Goal: Information Seeking & Learning: Learn about a topic

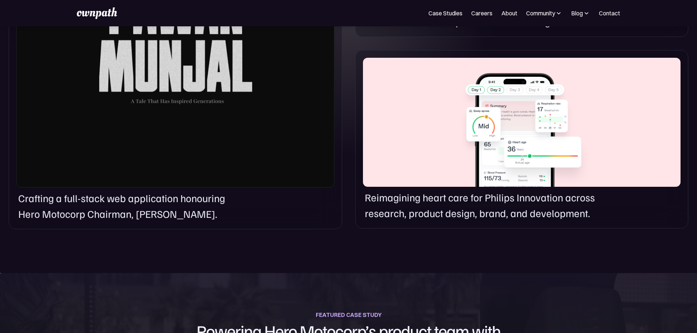
scroll to position [475, 0]
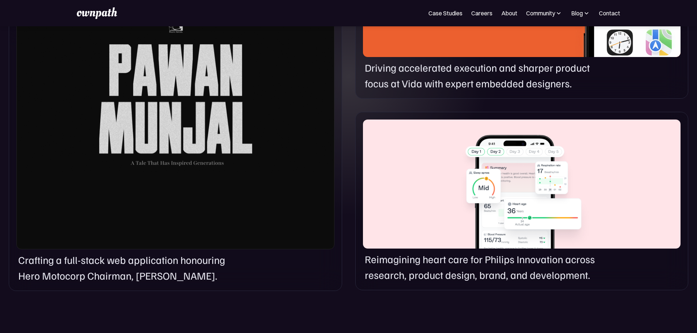
click at [210, 125] on div at bounding box center [175, 88] width 318 height 321
click at [149, 249] on div at bounding box center [175, 88] width 318 height 321
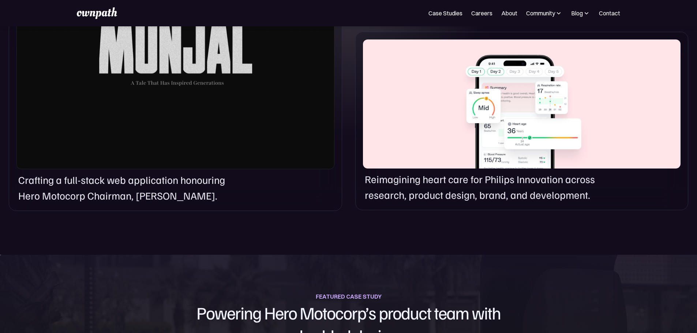
scroll to position [585, 0]
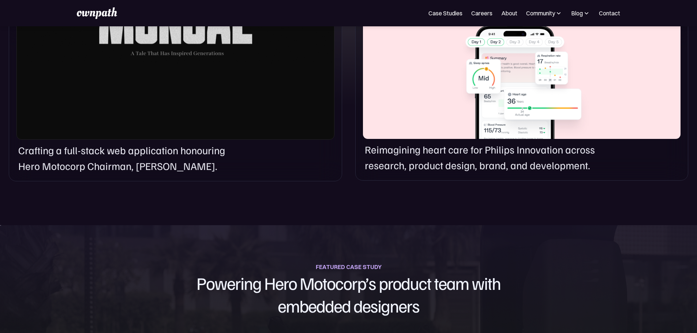
click at [110, 174] on p "Crafting a full-stack web application honouring Hero Motocorp Chairman, [PERSON…" at bounding box center [131, 158] width 227 height 31
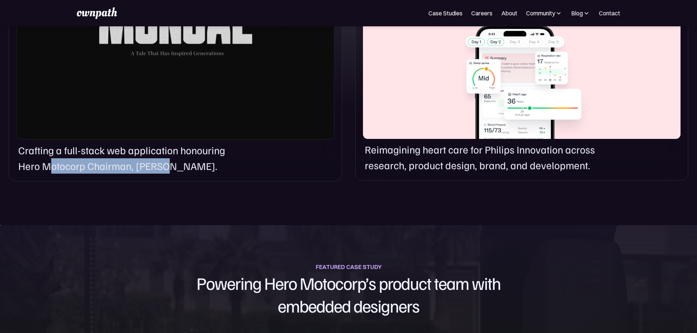
drag, startPoint x: 48, startPoint y: 206, endPoint x: 172, endPoint y: 202, distance: 123.6
click at [171, 174] on p "Crafting a full-stack web application honouring Hero Motocorp Chairman, [PERSON…" at bounding box center [131, 158] width 227 height 31
click at [172, 174] on p "Crafting a full-stack web application honouring Hero Motocorp Chairman, [PERSON…" at bounding box center [131, 158] width 227 height 31
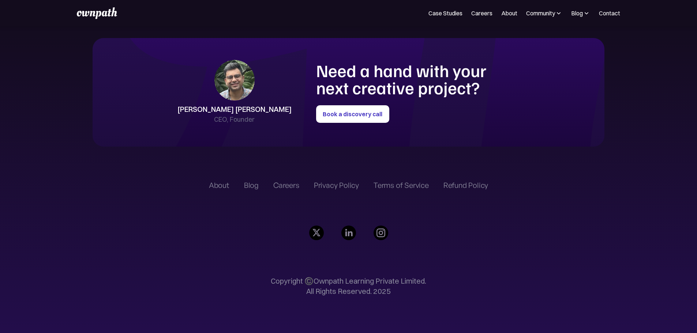
scroll to position [2047, 0]
click at [265, 104] on div "[PERSON_NAME] [PERSON_NAME]" at bounding box center [234, 109] width 114 height 10
